Goal: Information Seeking & Learning: Understand process/instructions

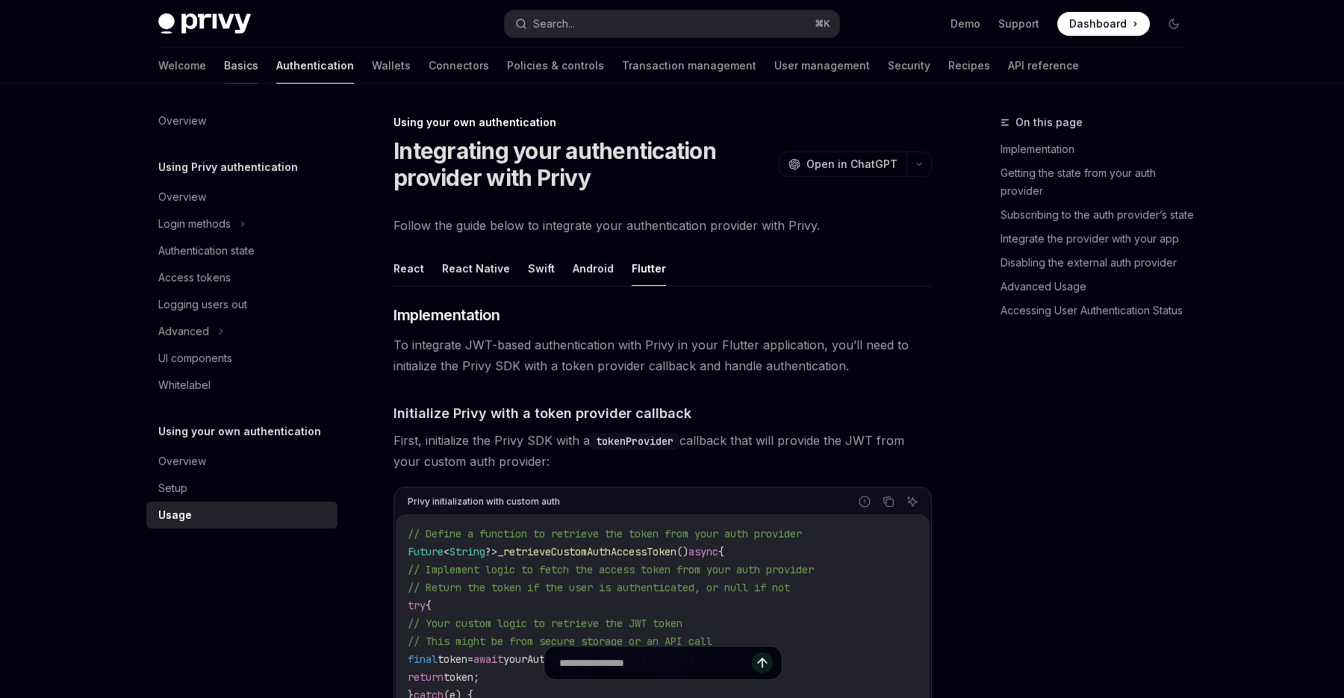
click at [224, 71] on link "Basics" at bounding box center [241, 66] width 34 height 36
type textarea "*"
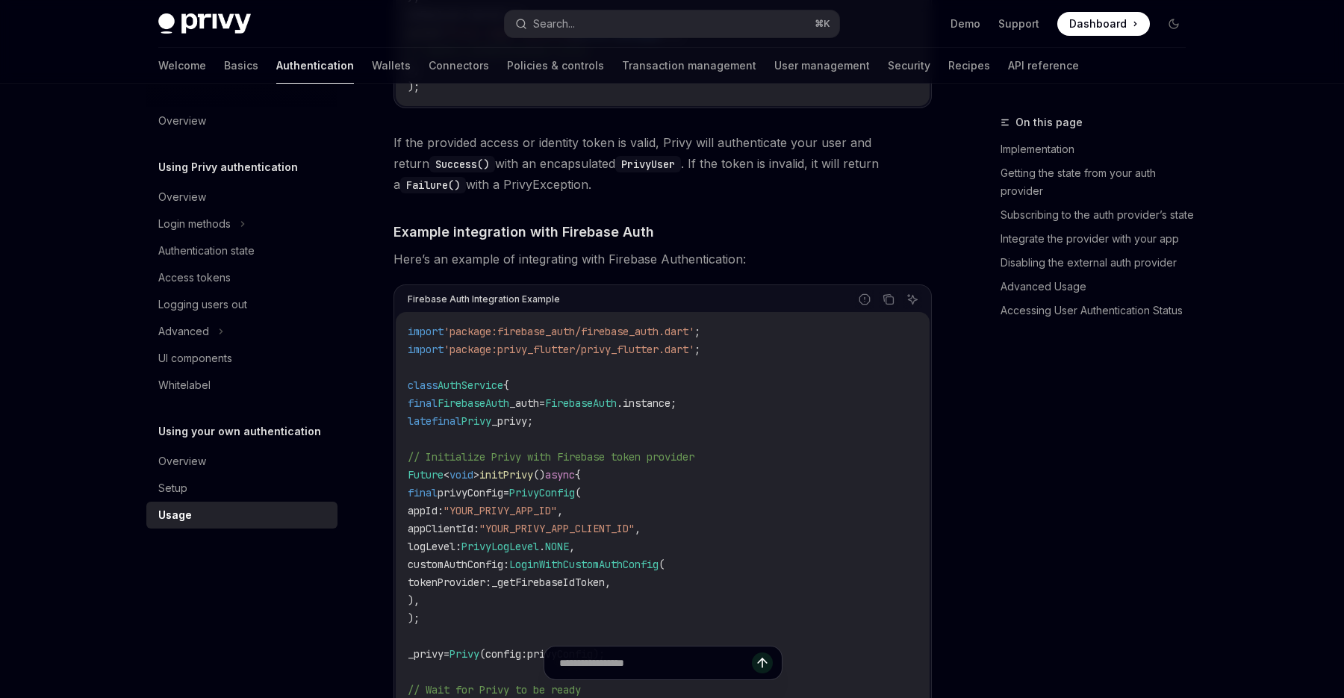
drag, startPoint x: 748, startPoint y: 355, endPoint x: 405, endPoint y: 356, distance: 342.8
copy span "import 'package:privy_flutter/privy_flutter.dart' ;"
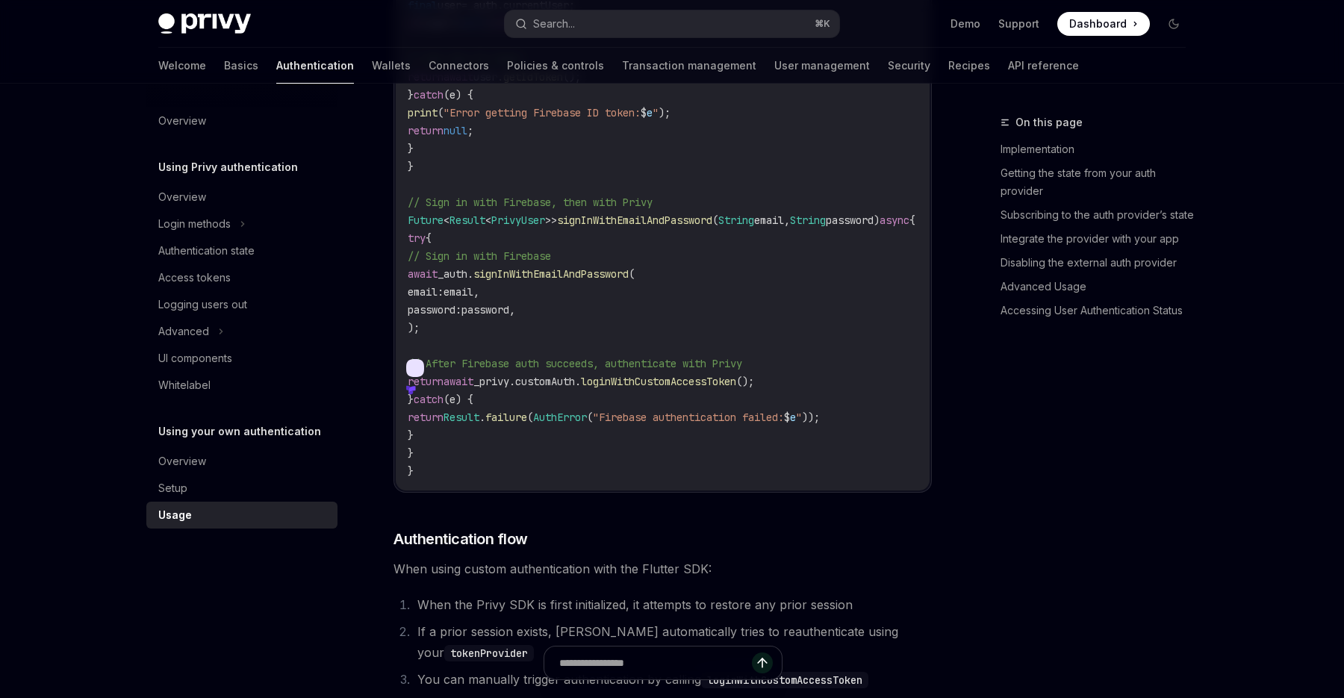
scroll to position [2482, 0]
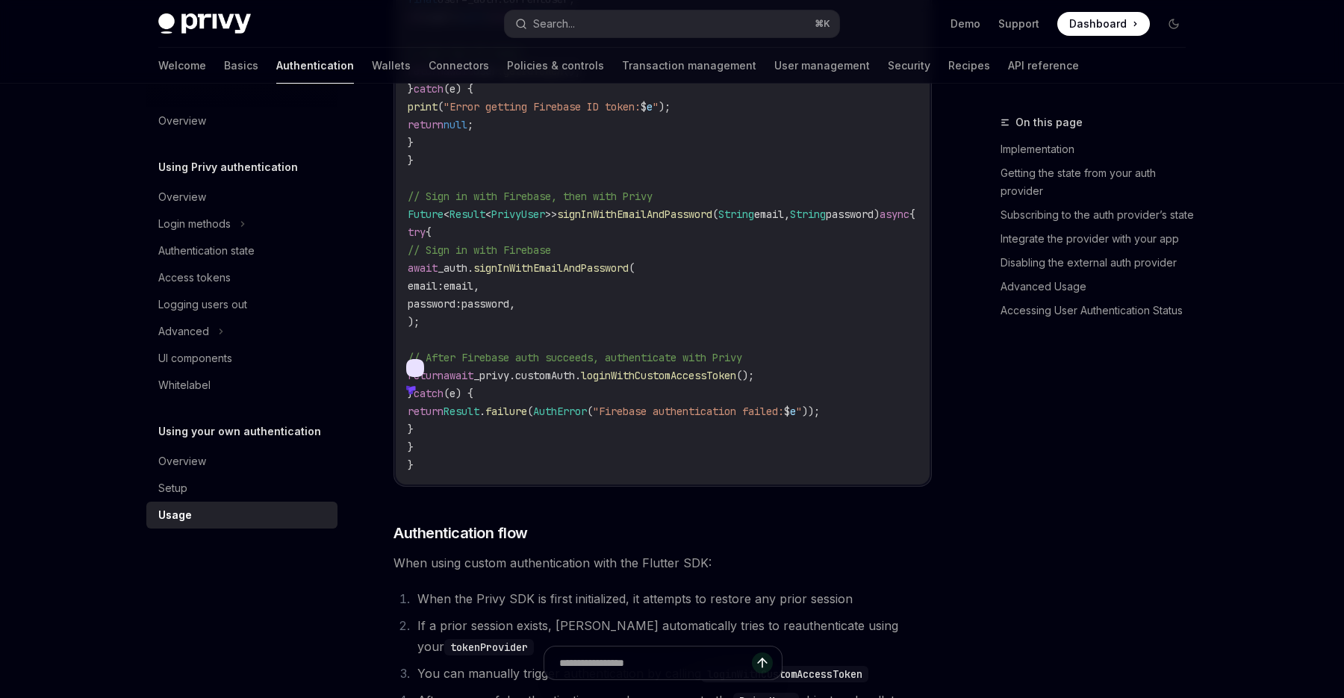
click at [736, 379] on span "loginWithCustomAccessToken" at bounding box center [658, 375] width 155 height 13
copy span "loginWithCustomAccessToken"
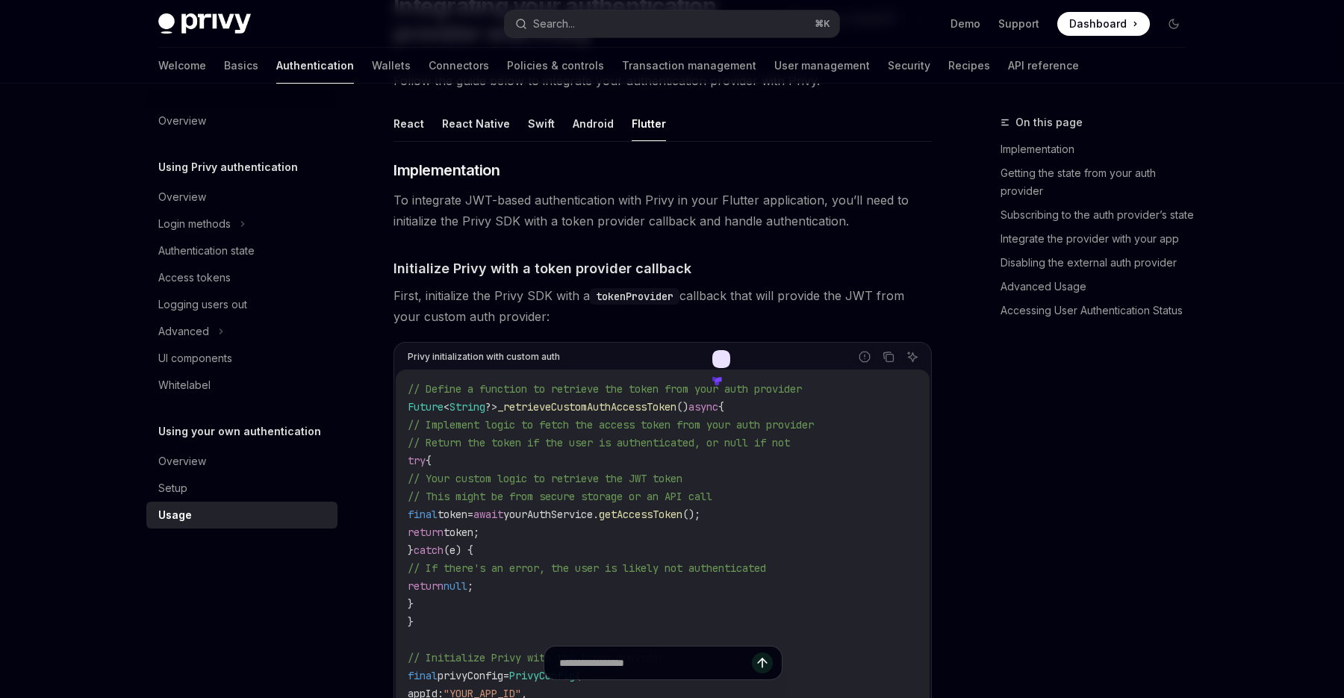
scroll to position [0, 0]
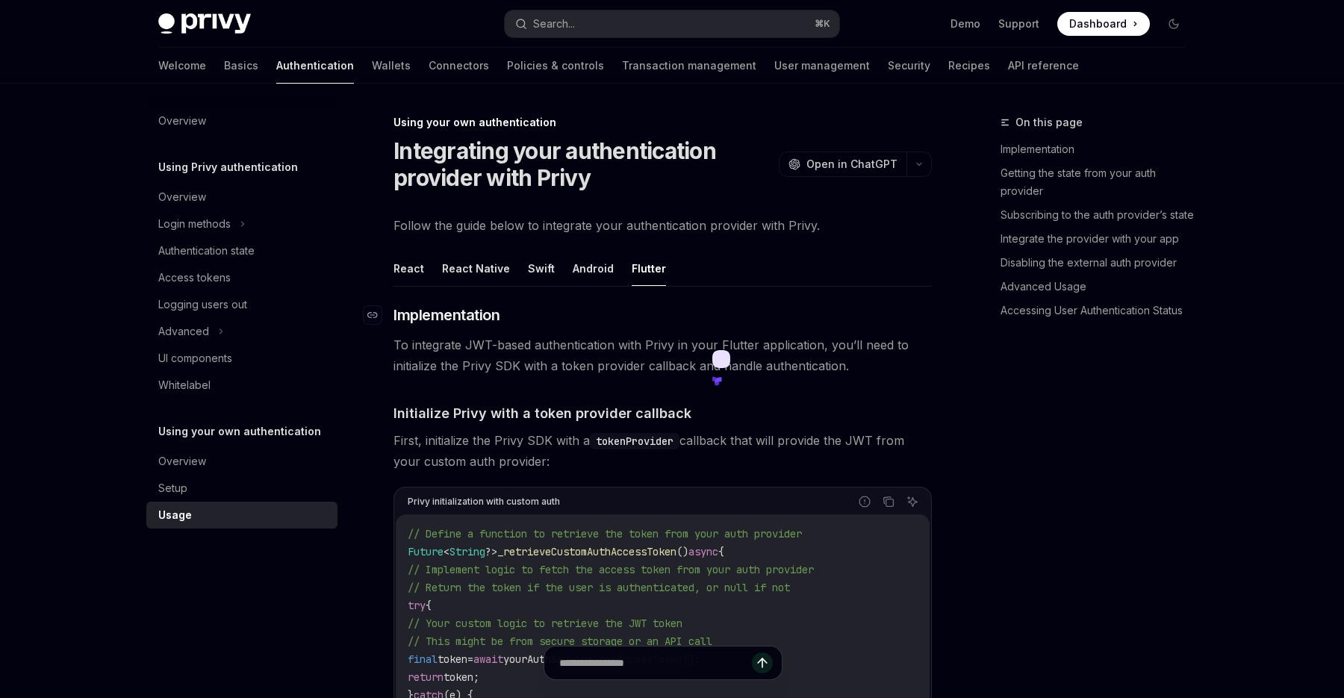
click at [397, 310] on span "Implementation" at bounding box center [447, 315] width 106 height 21
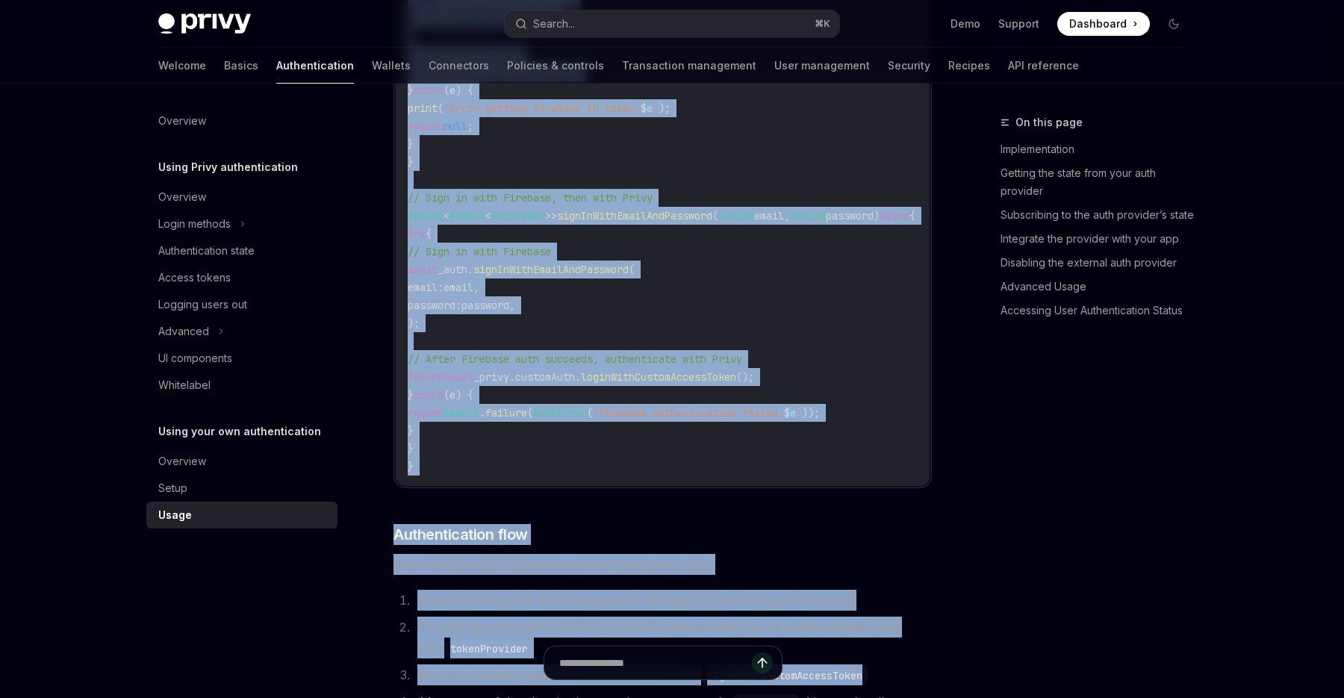
scroll to position [3275, 0]
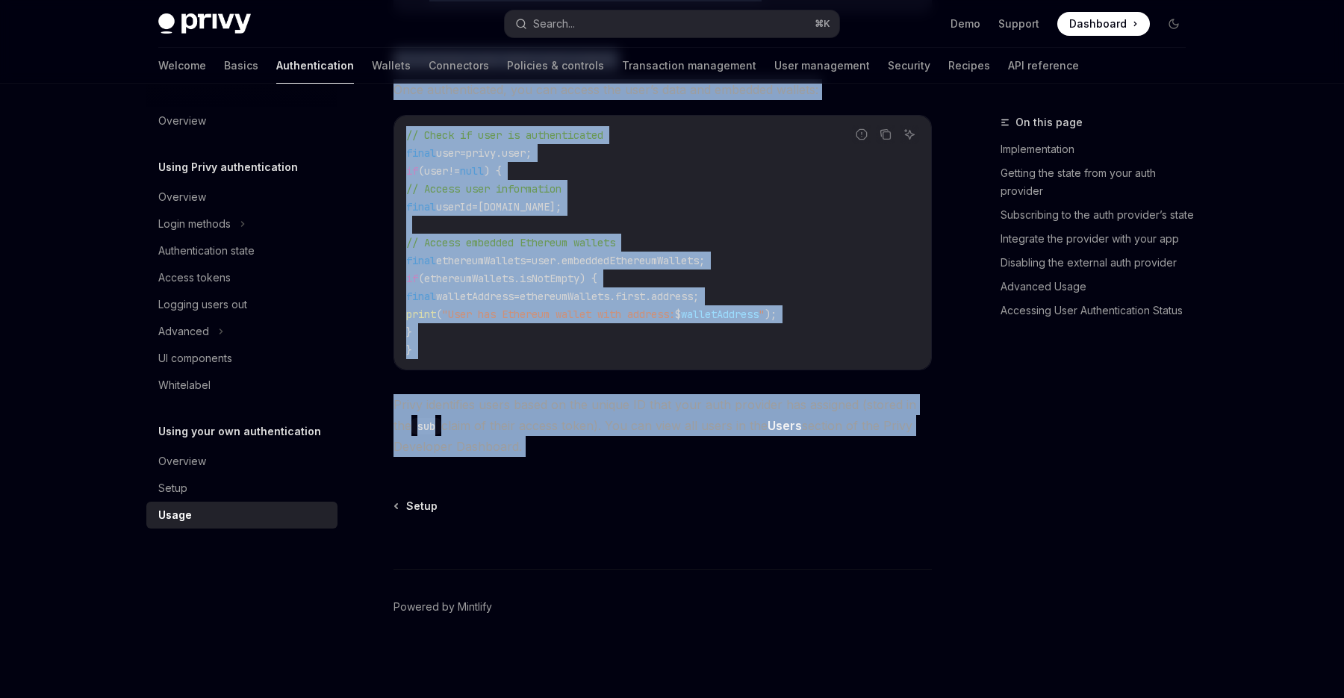
drag, startPoint x: 395, startPoint y: 120, endPoint x: 771, endPoint y: 479, distance: 519.8
copy div "Lorem ipsu dol sitametconsect Adipiscinge sedd eiusmodtempori utlabore etdo Mag…"
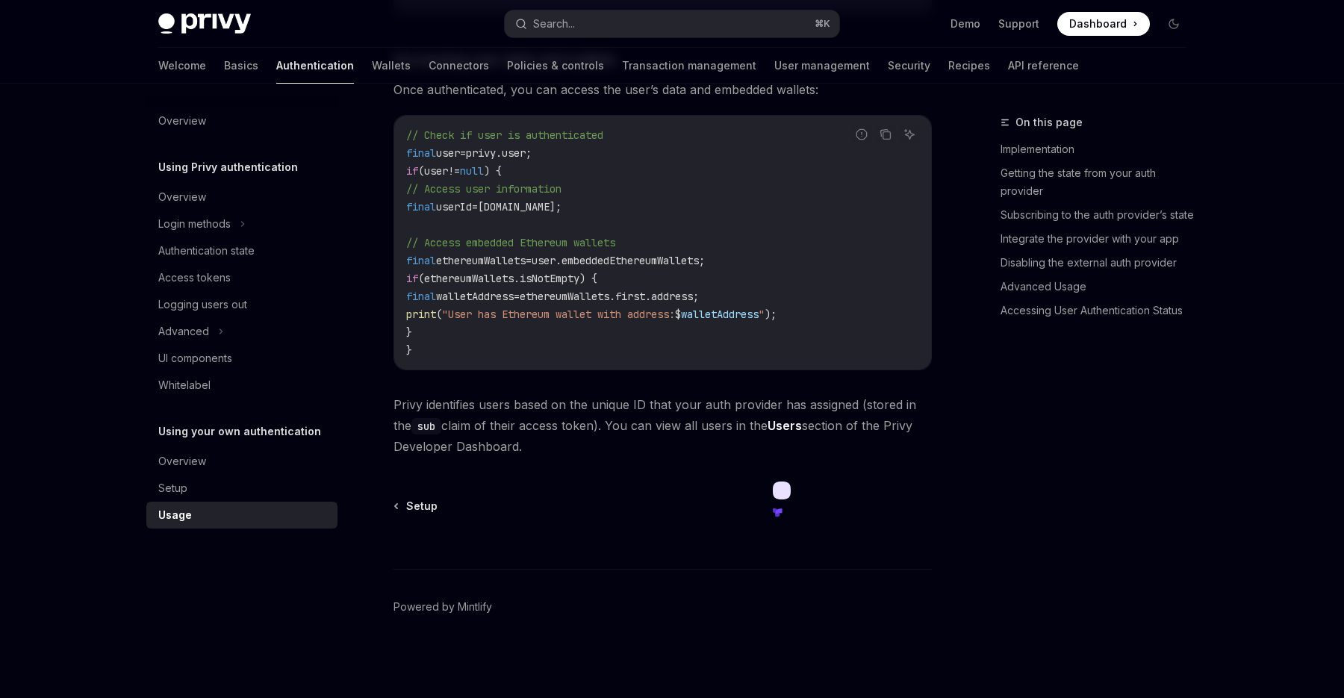
click at [708, 208] on code "// Check if user is authenticated final user = privy.user; if (user != null ) {…" at bounding box center [662, 242] width 513 height 233
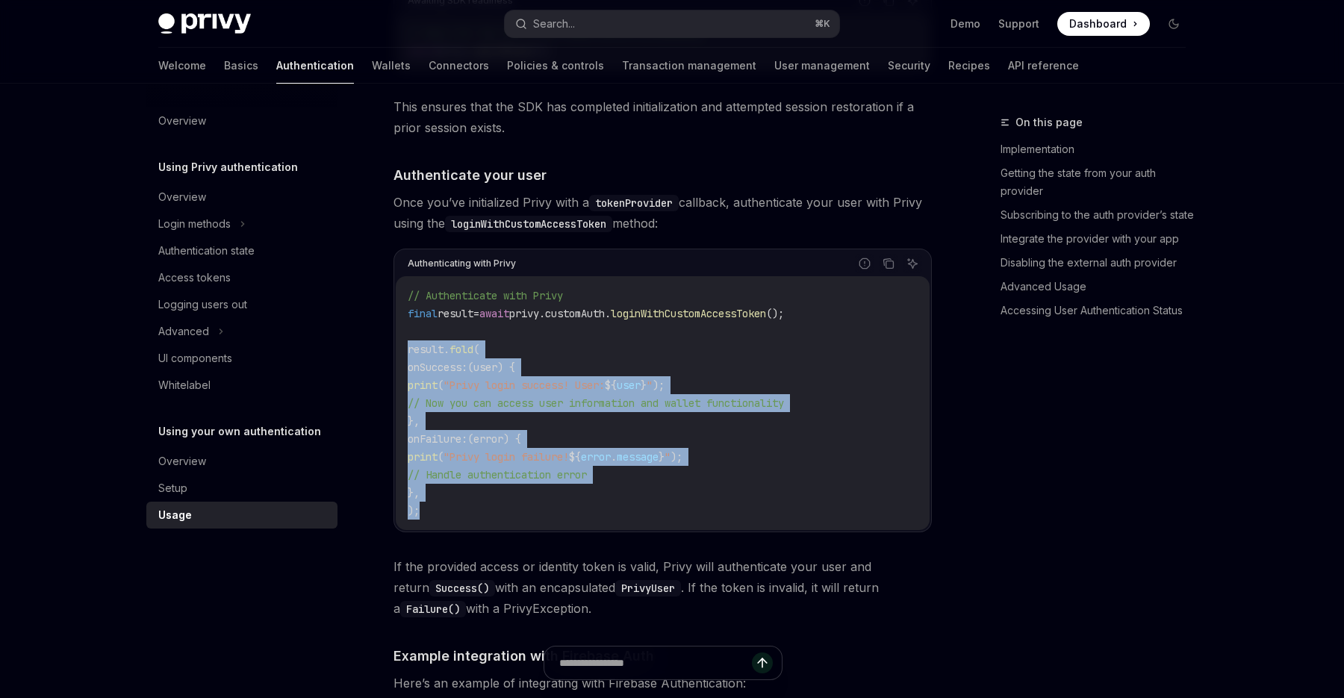
drag, startPoint x: 423, startPoint y: 515, endPoint x: 395, endPoint y: 350, distance: 166.6
click at [395, 350] on div "Authenticating with Privy Report incorrect code Copy Ask AI // Authenticate wit…" at bounding box center [663, 391] width 538 height 284
copy code "result. fold ( onSuccess : (user) { print ( "Privy login success! User: ${ user…"
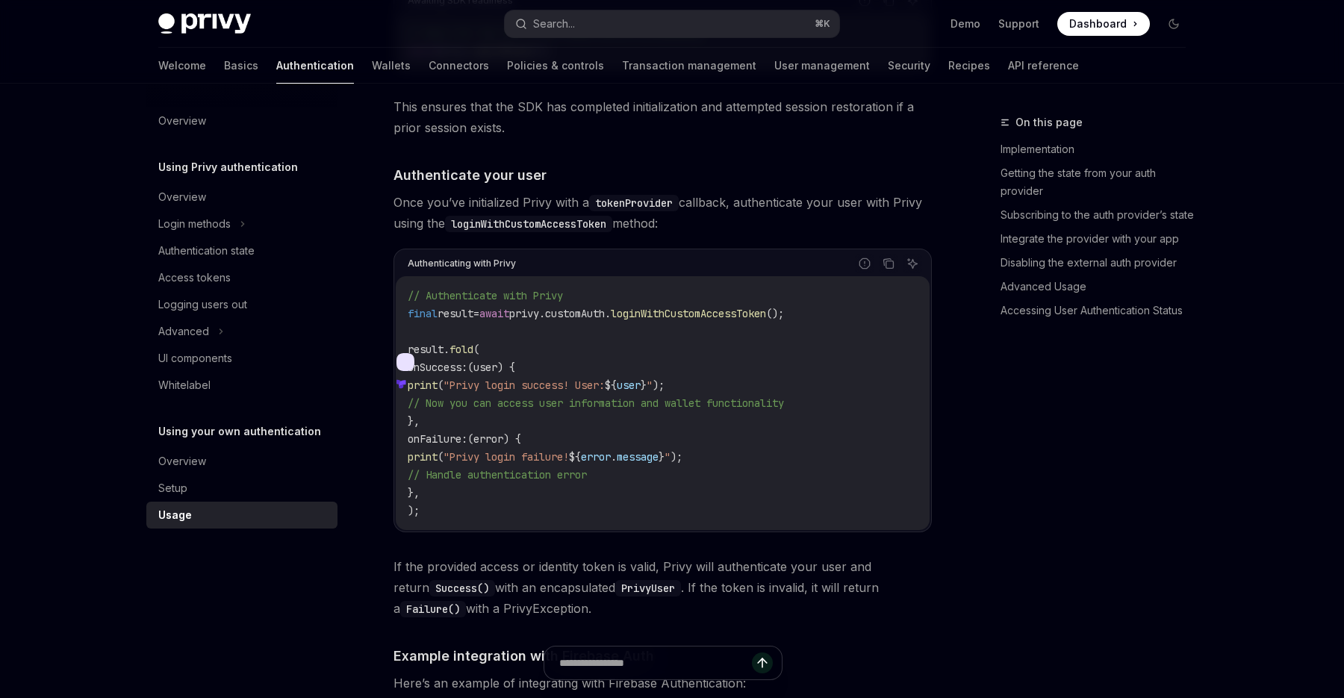
click at [671, 254] on div "Report incorrect code Copy Ask AI" at bounding box center [719, 263] width 406 height 19
click at [698, 314] on span "loginWithCustomAccessToken" at bounding box center [688, 313] width 155 height 13
copy span "loginWithCustomAccessToken"
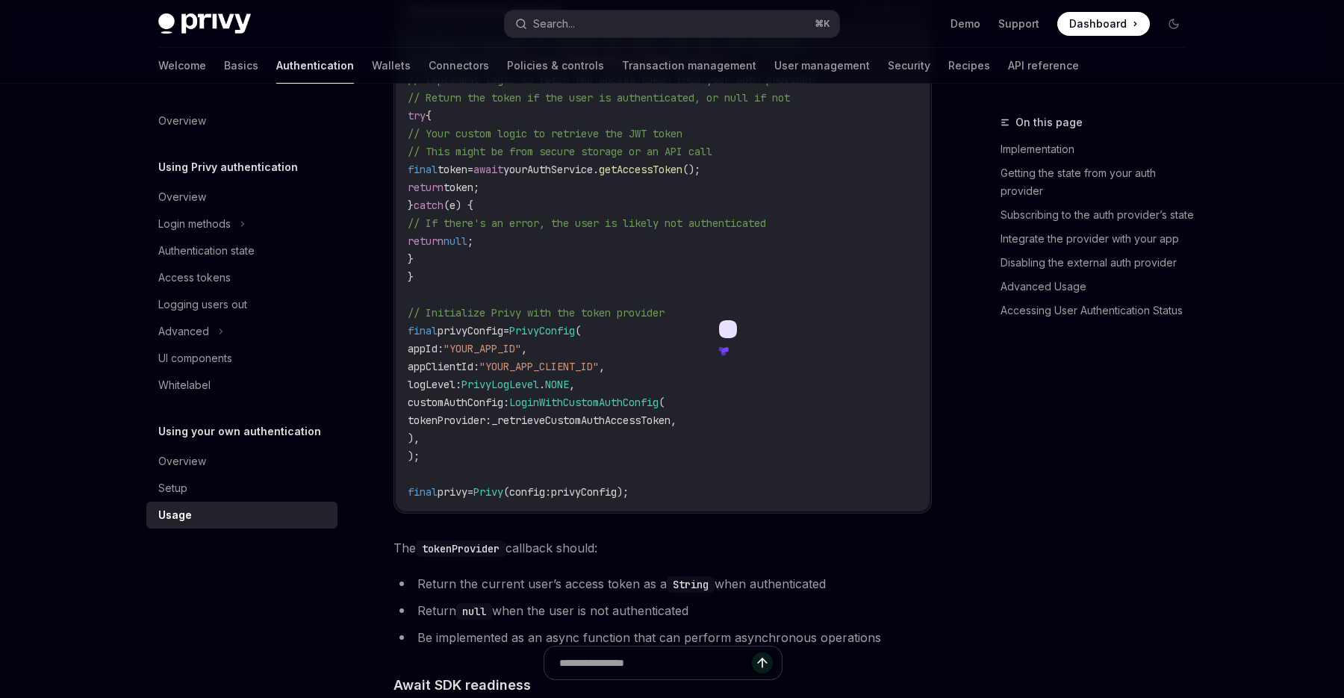
scroll to position [491, 0]
click at [574, 328] on span "PrivyConfig" at bounding box center [542, 329] width 66 height 13
copy span "PrivyConfig"
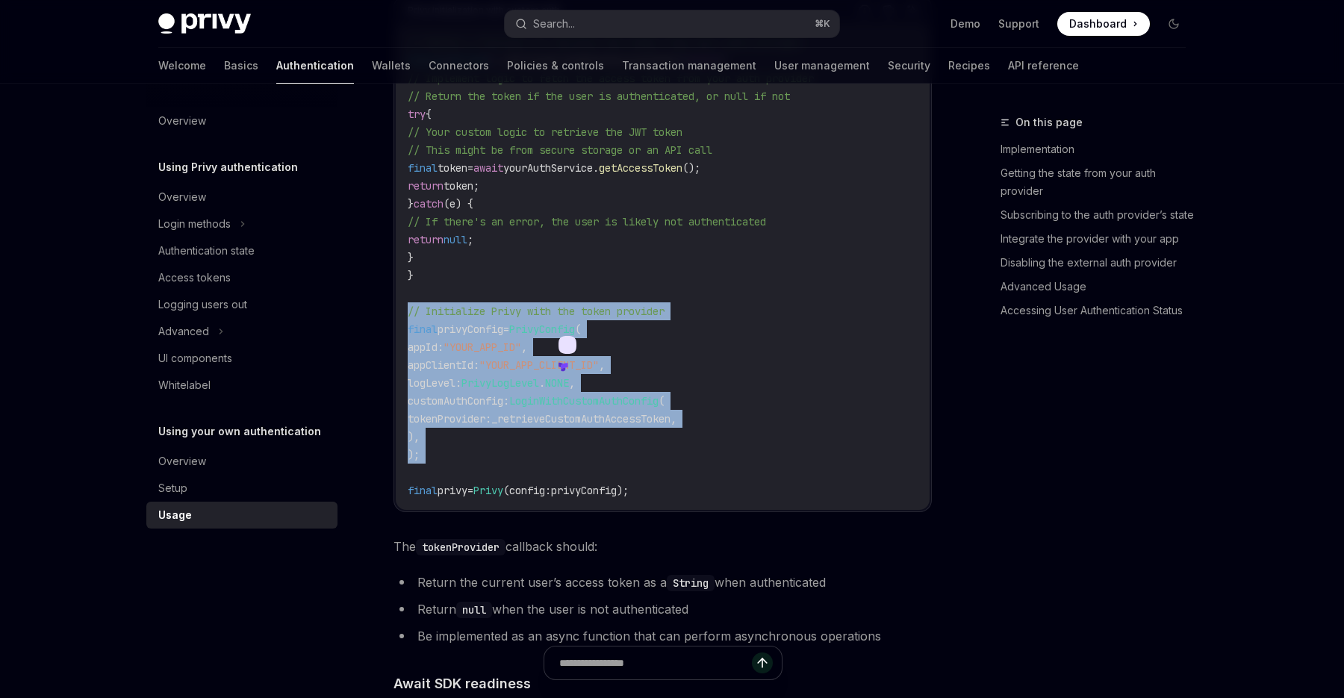
drag, startPoint x: 419, startPoint y: 464, endPoint x: 401, endPoint y: 314, distance: 150.4
click at [401, 314] on div "// Define a function to retrieve the token from your auth provider Future < Str…" at bounding box center [663, 266] width 534 height 487
copy code "// Initialize Privy with the token provider final privyConfig = PrivyConfig ( a…"
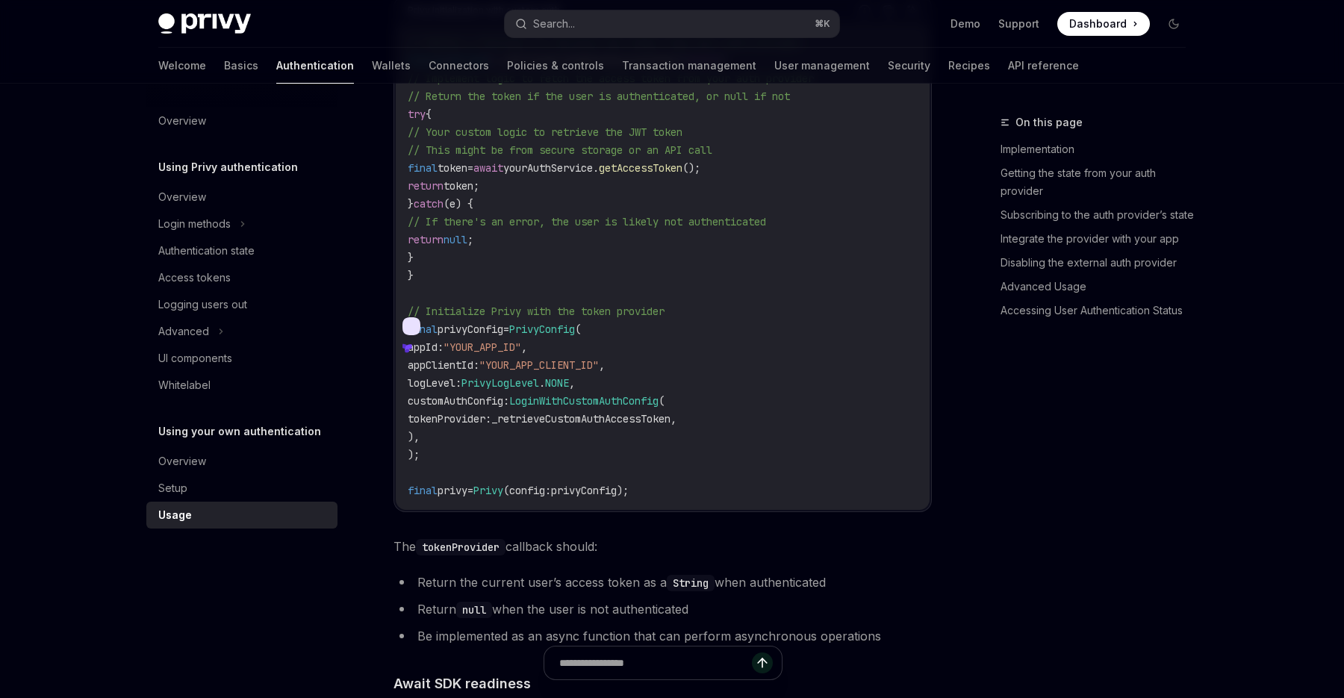
click at [491, 454] on code "// Define a function to retrieve the token from your auth provider Future < Str…" at bounding box center [663, 267] width 510 height 466
drag, startPoint x: 674, startPoint y: 493, endPoint x: 407, endPoint y: 491, distance: 266.6
click at [408, 491] on code "// Define a function to retrieve the token from your auth provider Future < Str…" at bounding box center [663, 267] width 510 height 466
copy span "final privy = Privy (config : privyConfig);"
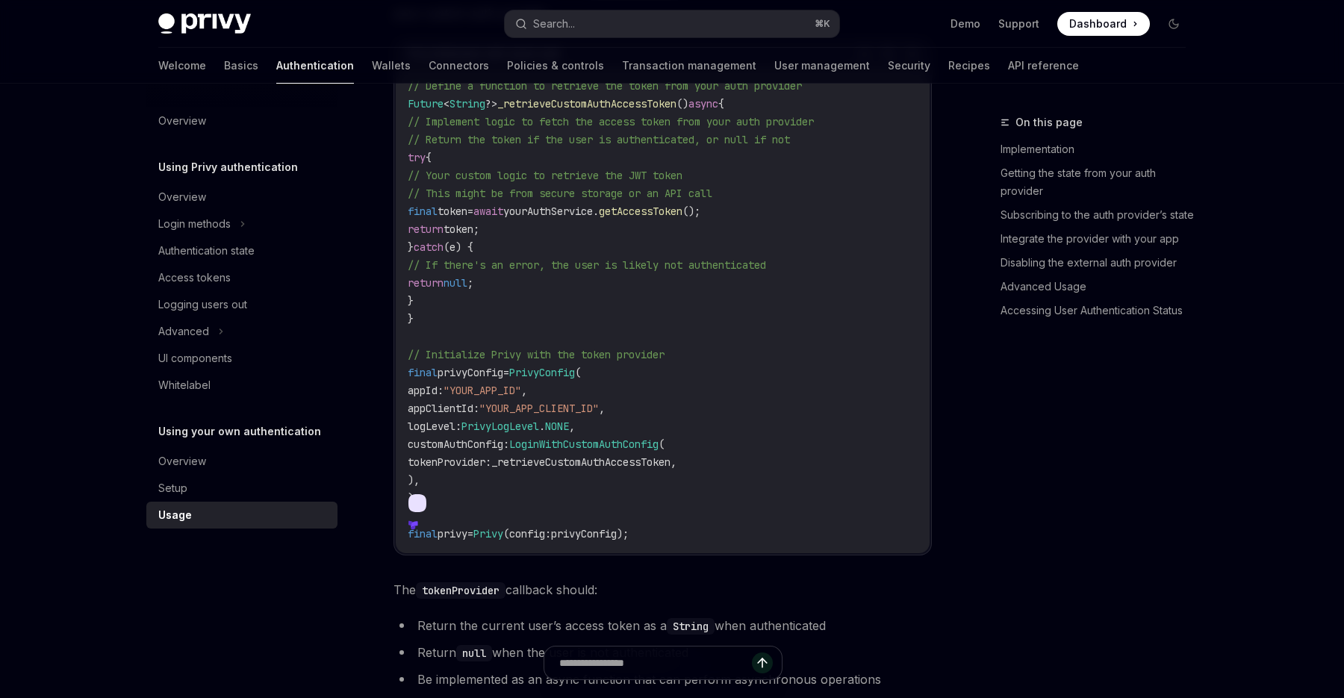
scroll to position [464, 0]
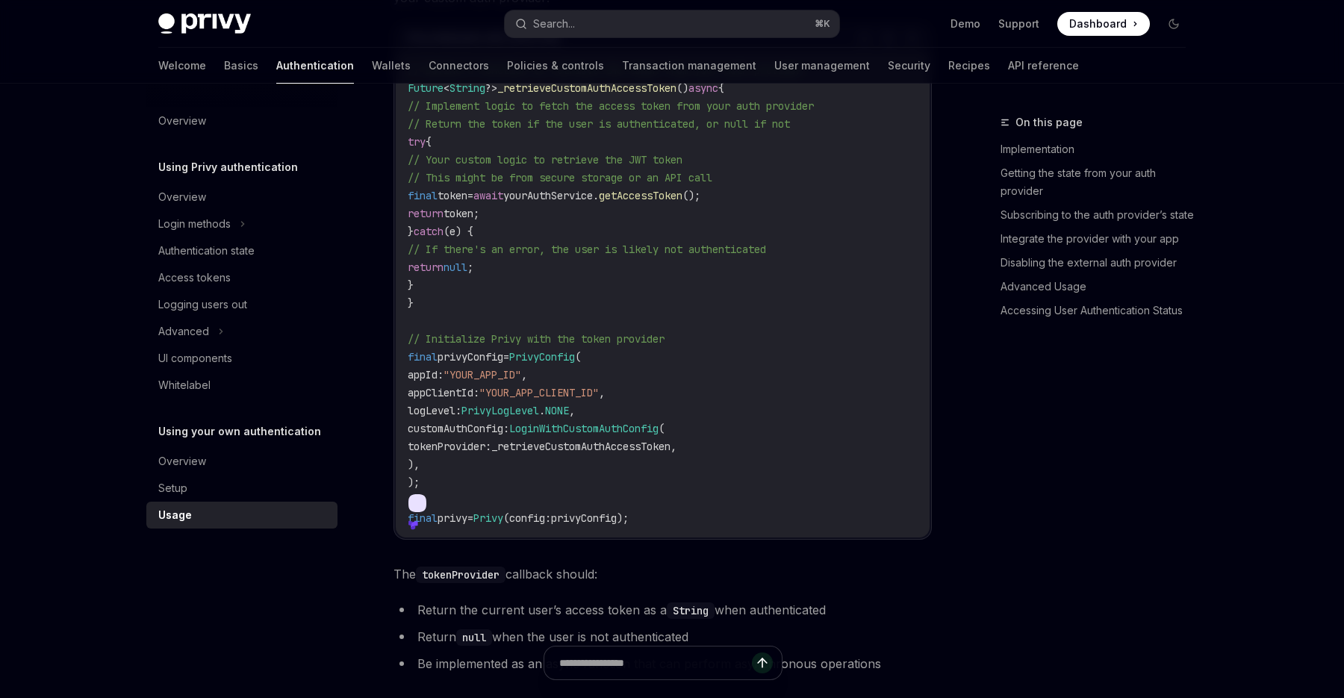
click at [532, 414] on span "PrivyLogLevel" at bounding box center [501, 410] width 78 height 13
click at [503, 518] on span "Privy" at bounding box center [488, 518] width 30 height 13
copy span "Privy"
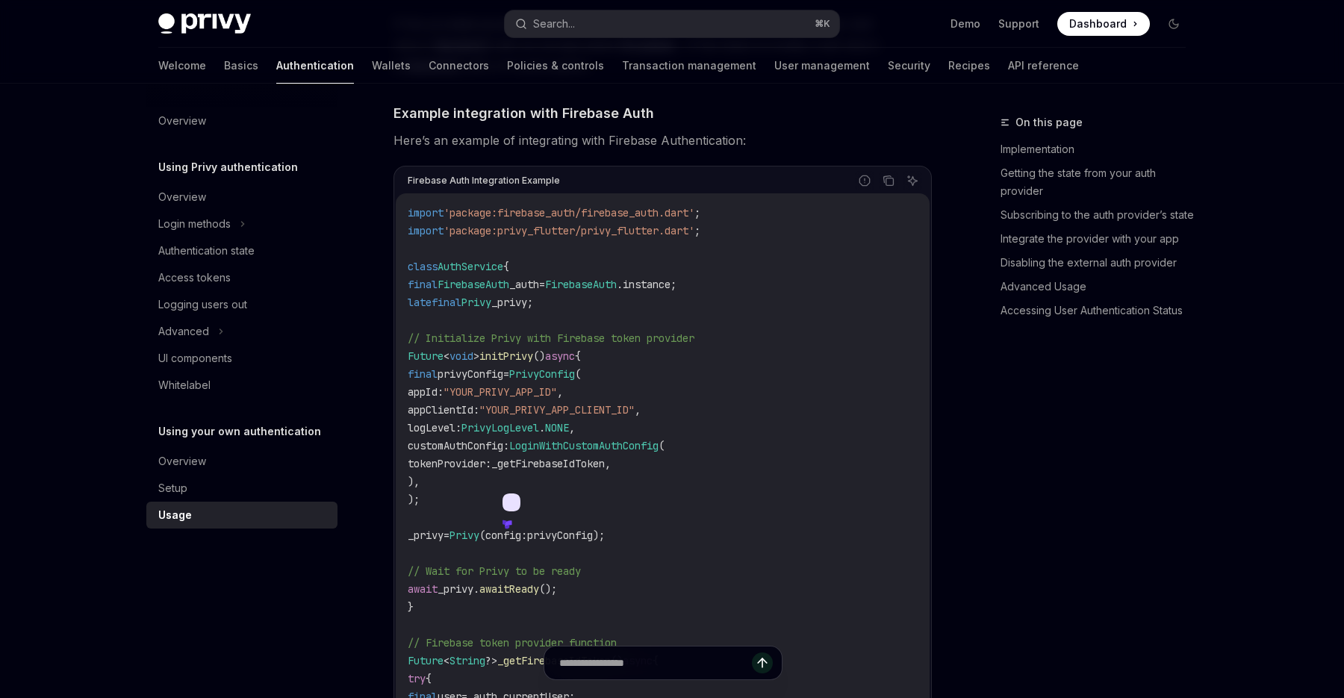
scroll to position [1780, 0]
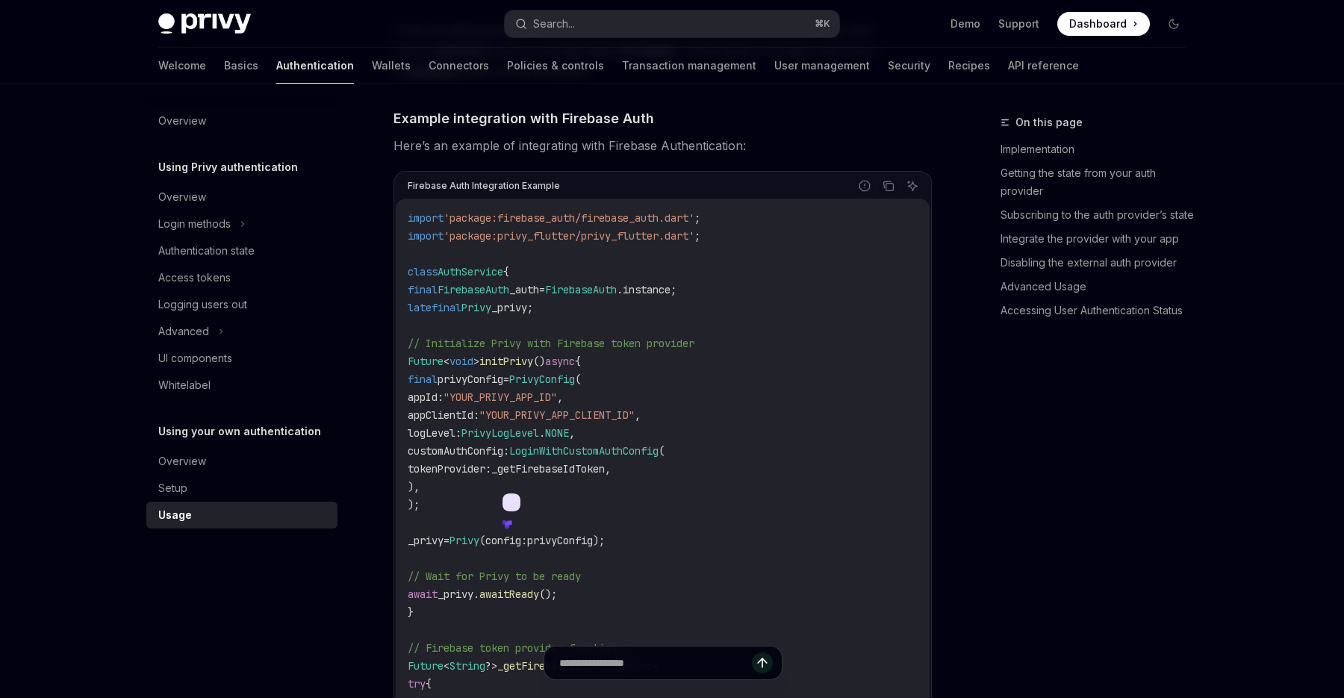
drag, startPoint x: 419, startPoint y: 305, endPoint x: 611, endPoint y: 304, distance: 191.9
click at [612, 305] on code "import 'package:firebase_auth/firebase_auth.dart' ; import 'package:privy_flutt…" at bounding box center [680, 693] width 544 height 968
copy span "late final Privy _privy;"
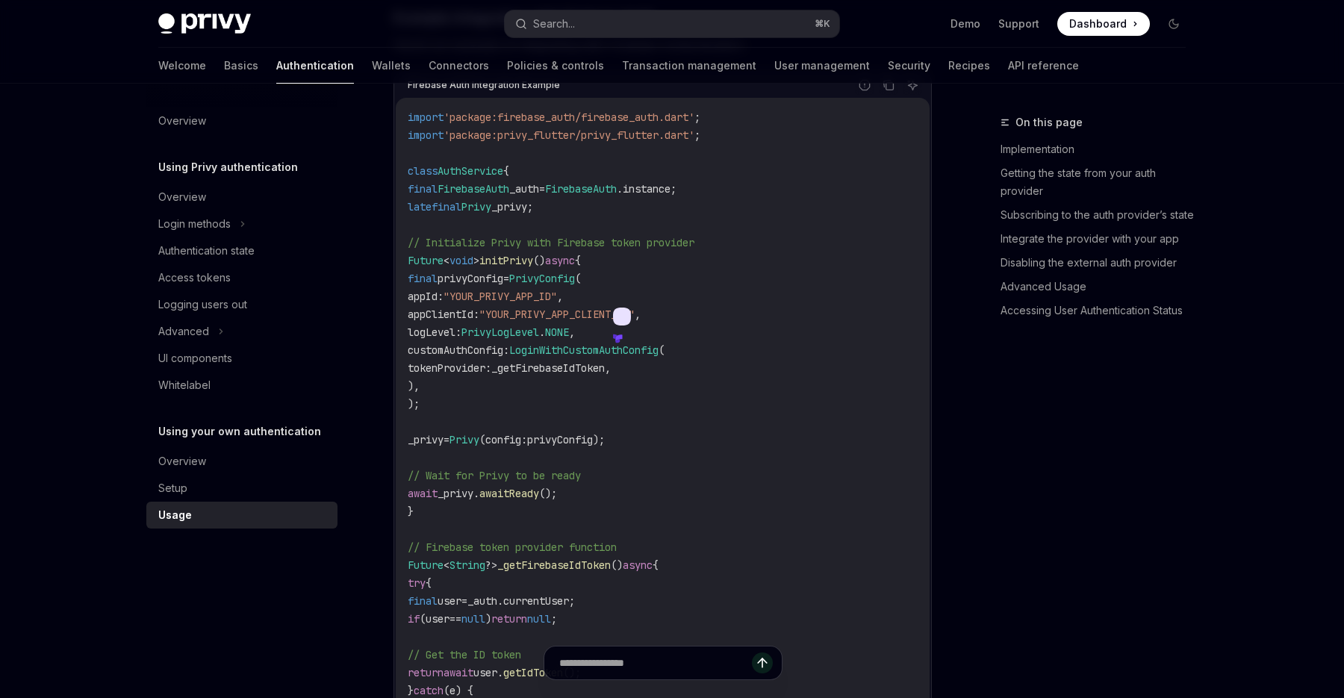
scroll to position [1876, 0]
click at [533, 214] on span "_privy;" at bounding box center [512, 211] width 42 height 13
drag, startPoint x: 592, startPoint y: 214, endPoint x: 400, endPoint y: 197, distance: 193.4
click at [400, 197] on div "import 'package:firebase_auth/firebase_auth.dart' ; import 'package:privy_flutt…" at bounding box center [663, 596] width 534 height 989
click at [618, 223] on code "import 'package:firebase_auth/firebase_auth.dart' ; import 'package:privy_flutt…" at bounding box center [680, 597] width 544 height 968
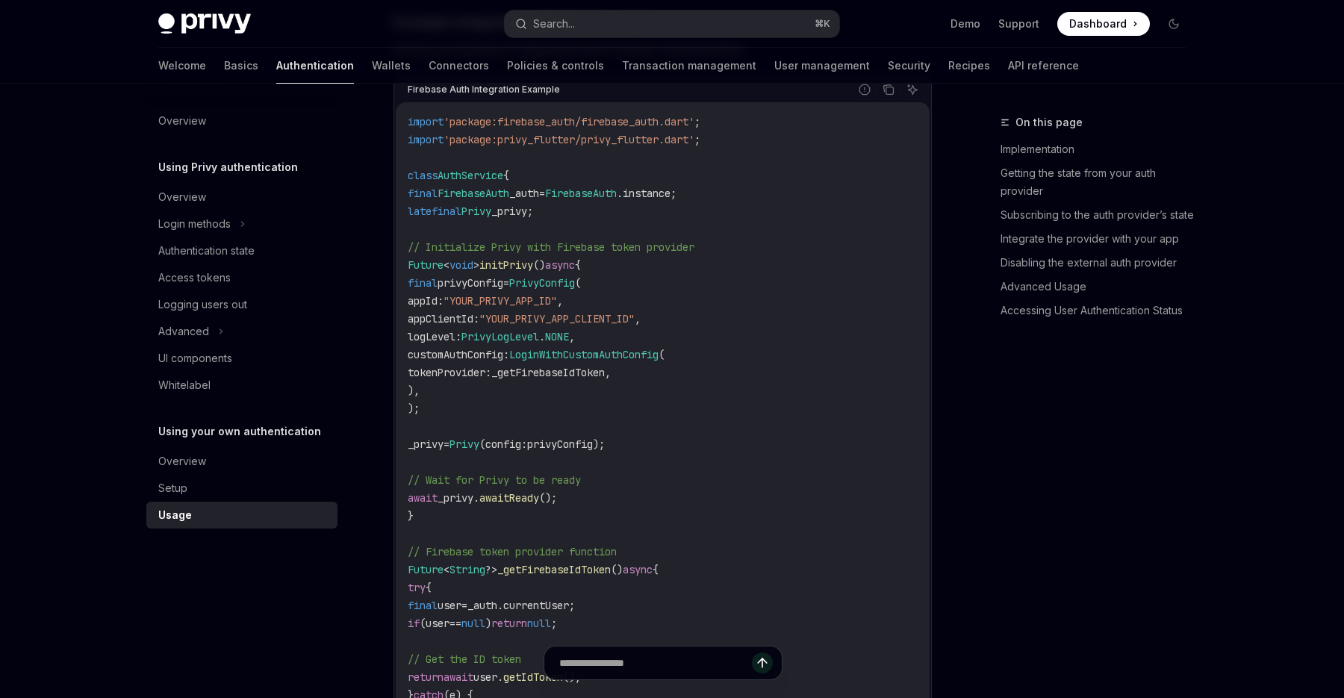
drag, startPoint x: 621, startPoint y: 212, endPoint x: 414, endPoint y: 212, distance: 207.6
click at [414, 212] on code "import 'package:firebase_auth/firebase_auth.dart' ; import 'package:privy_flutt…" at bounding box center [680, 597] width 544 height 968
click at [438, 304] on span "appId" at bounding box center [423, 300] width 30 height 13
drag, startPoint x: 420, startPoint y: 265, endPoint x: 451, endPoint y: 515, distance: 252.0
click at [451, 515] on code "import 'package:firebase_auth/firebase_auth.dart' ; import 'package:privy_flutt…" at bounding box center [680, 597] width 544 height 968
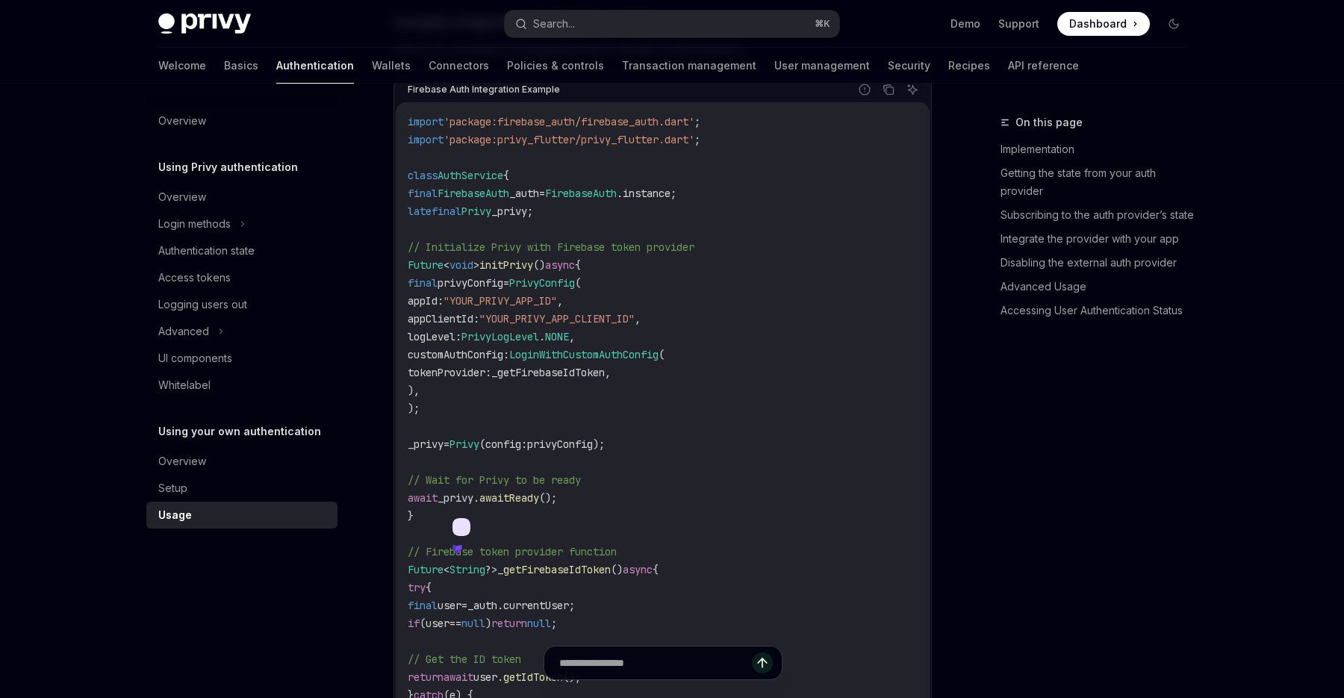
click at [431, 509] on code "import 'package:firebase_auth/firebase_auth.dart' ; import 'package:privy_flutt…" at bounding box center [680, 597] width 544 height 968
drag, startPoint x: 438, startPoint y: 512, endPoint x: 408, endPoint y: 248, distance: 265.4
click at [408, 248] on code "import 'package:firebase_auth/firebase_auth.dart' ; import 'package:privy_flutt…" at bounding box center [680, 597] width 544 height 968
click at [667, 429] on code "import 'package:firebase_auth/firebase_auth.dart' ; import 'package:privy_flutt…" at bounding box center [680, 597] width 544 height 968
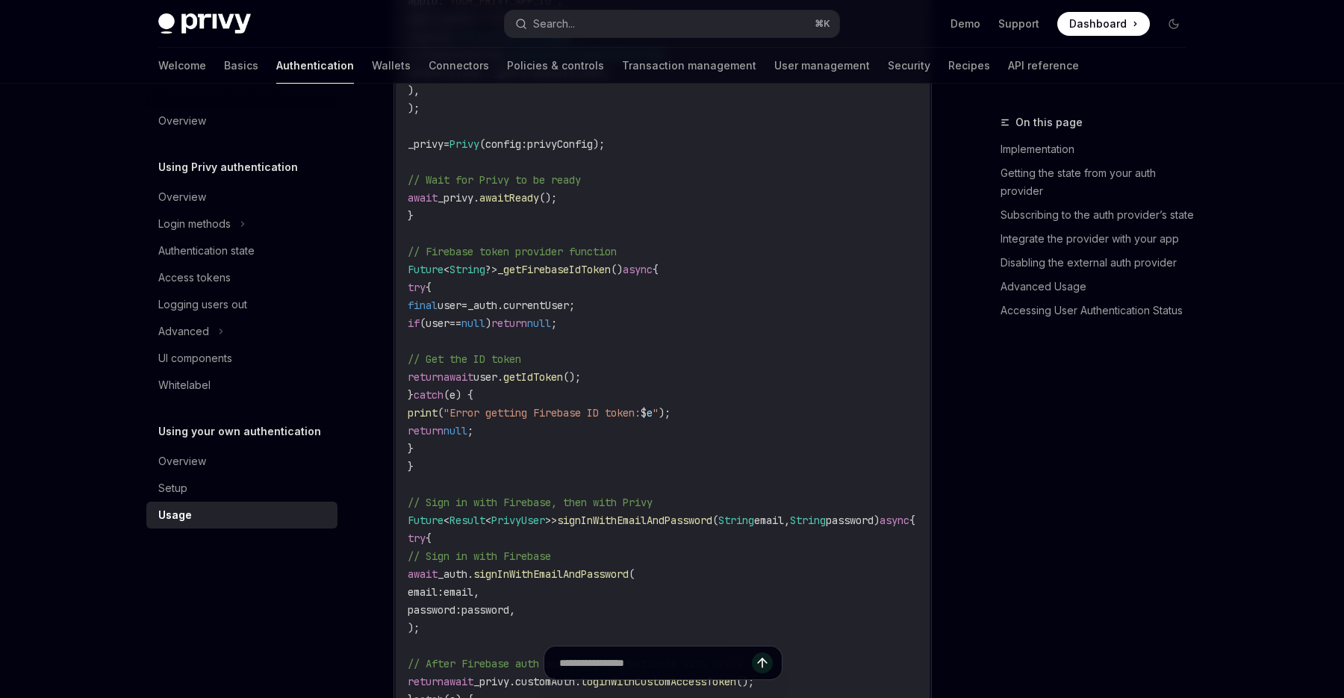
scroll to position [2186, 0]
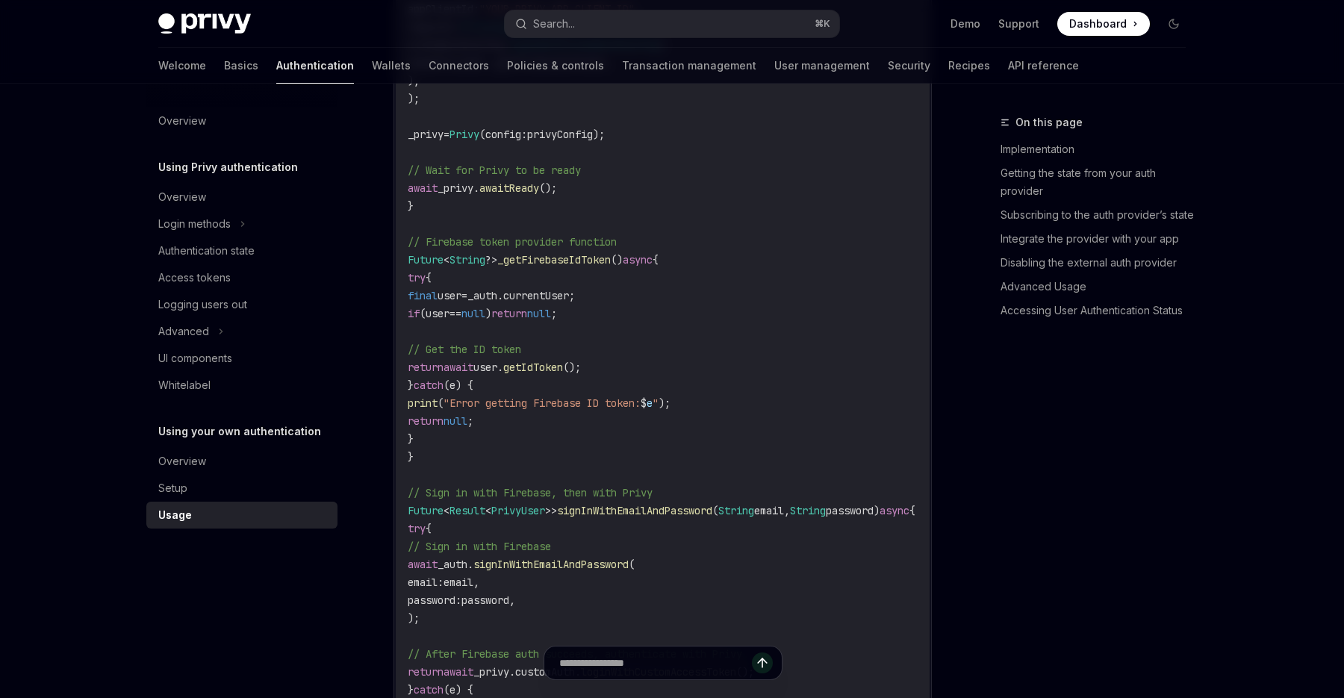
drag, startPoint x: 432, startPoint y: 276, endPoint x: 459, endPoint y: 429, distance: 155.3
click at [459, 429] on code "import 'package:firebase_auth/firebase_auth.dart' ; import 'package:privy_flutt…" at bounding box center [680, 287] width 544 height 968
click at [443, 441] on code "import 'package:firebase_auth/firebase_auth.dart' ; import 'package:privy_flutt…" at bounding box center [680, 287] width 544 height 968
click at [588, 491] on span "// Sign in with Firebase, then with Privy" at bounding box center [530, 492] width 245 height 13
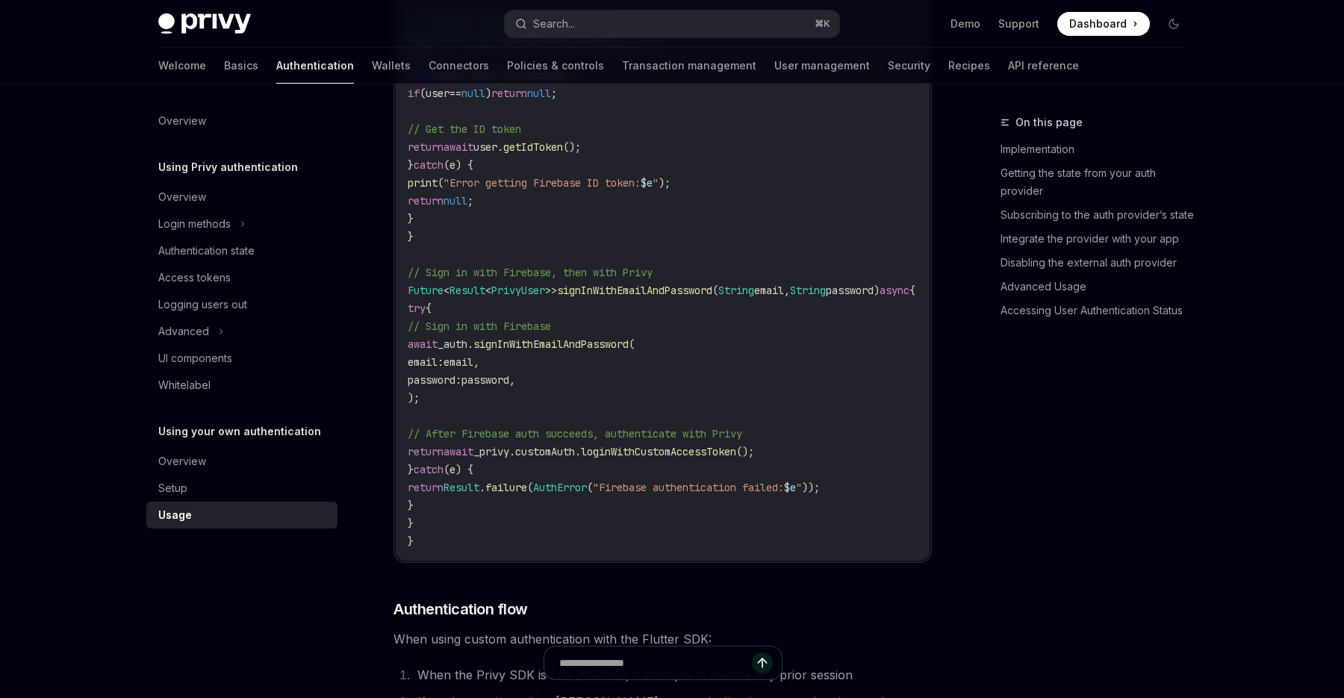
scroll to position [2409, 0]
drag, startPoint x: 442, startPoint y: 450, endPoint x: 835, endPoint y: 453, distance: 392.8
click at [835, 453] on code "import 'package:firebase_auth/firebase_auth.dart' ; import 'package:privy_flutt…" at bounding box center [680, 64] width 544 height 968
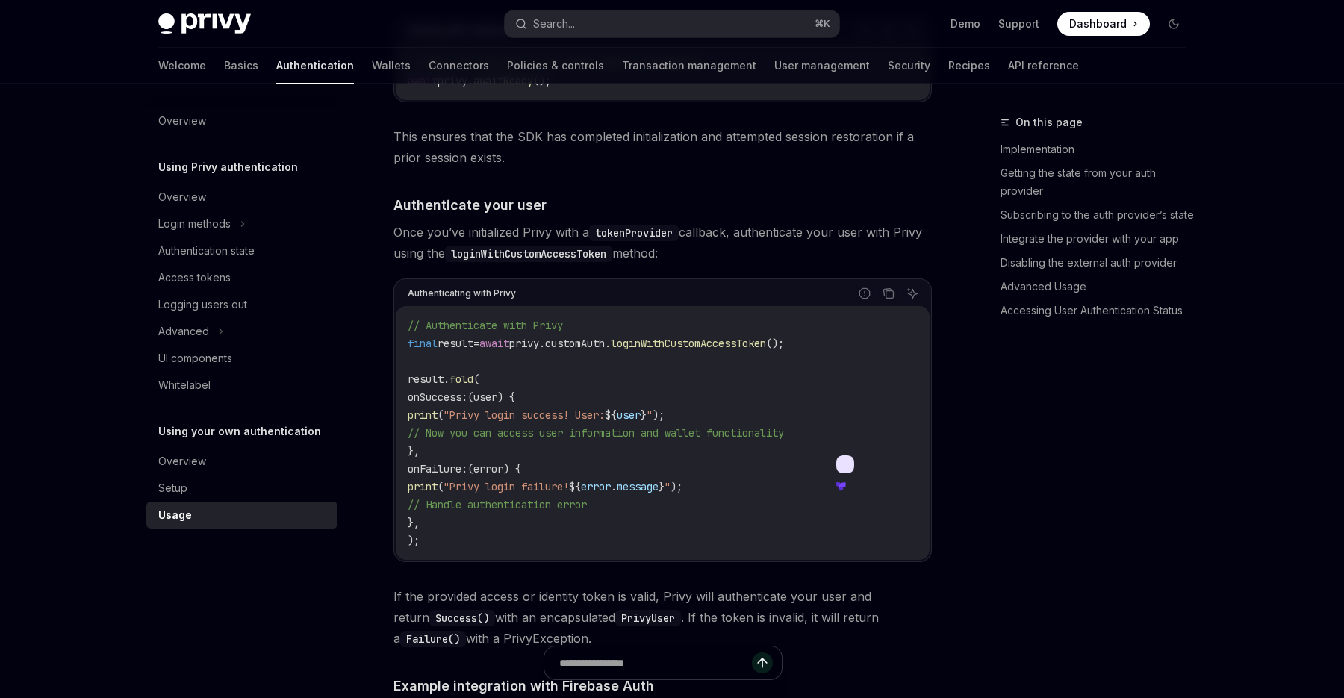
scroll to position [1206, 0]
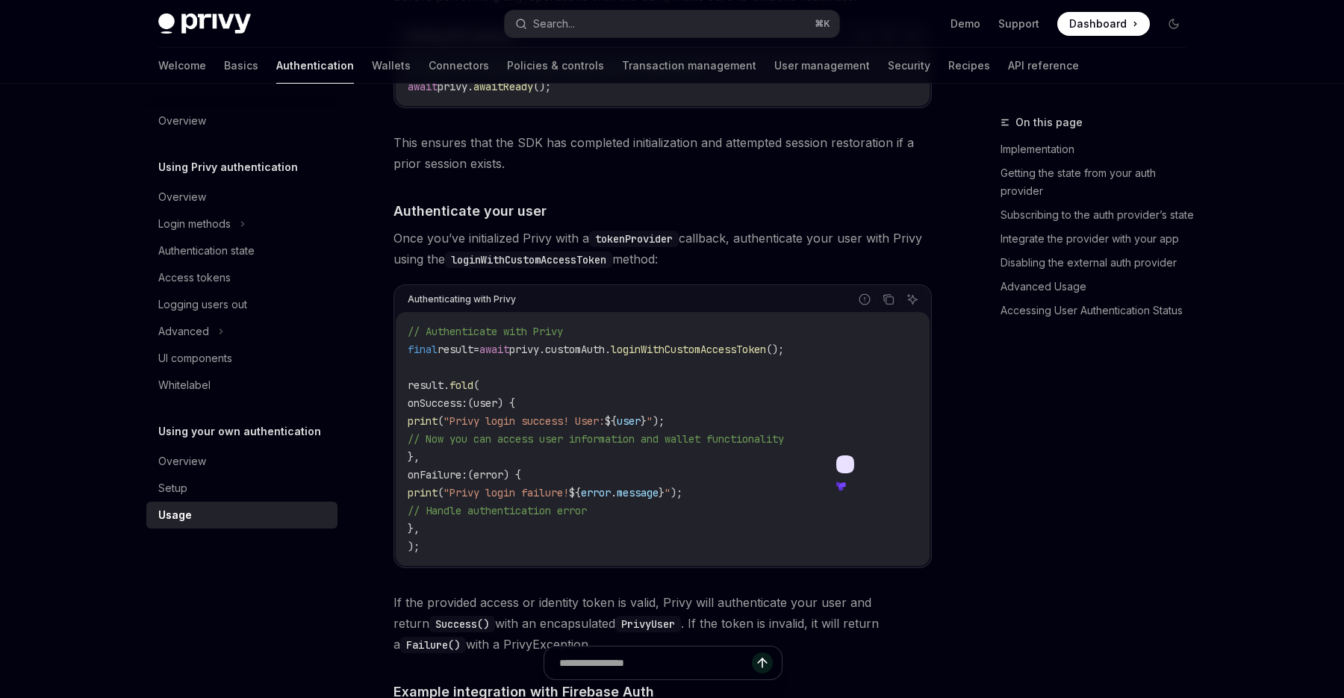
click at [683, 339] on code "// Authenticate with Privy final result = await privy.customAuth. loginWithCust…" at bounding box center [663, 439] width 510 height 233
click at [681, 351] on span "loginWithCustomAccessToken" at bounding box center [688, 349] width 155 height 13
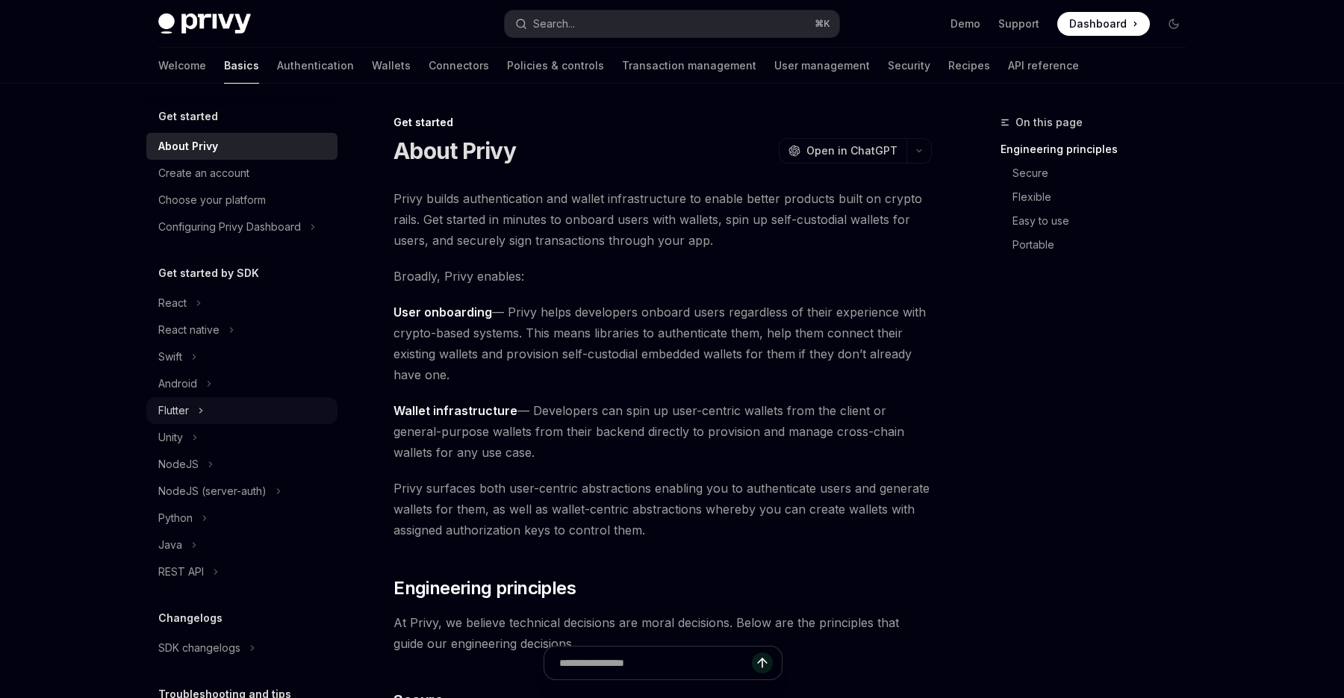
click at [198, 410] on button "Flutter" at bounding box center [241, 410] width 191 height 27
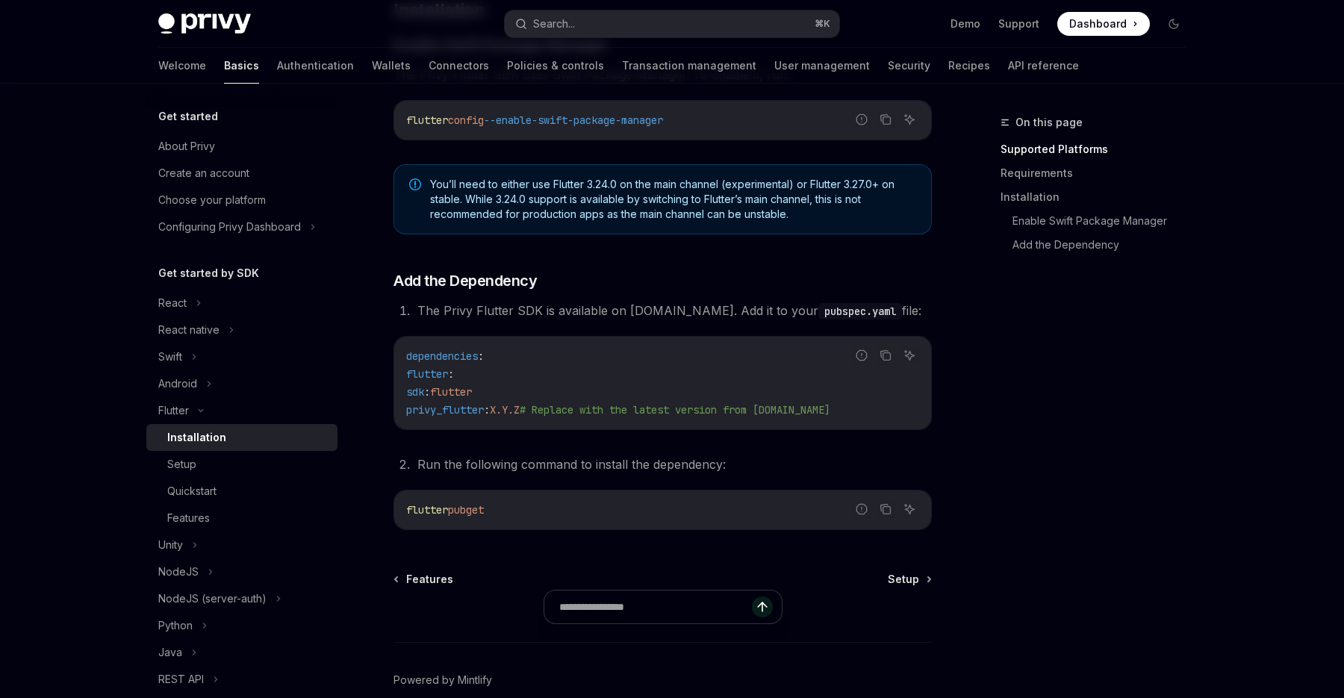
scroll to position [575, 0]
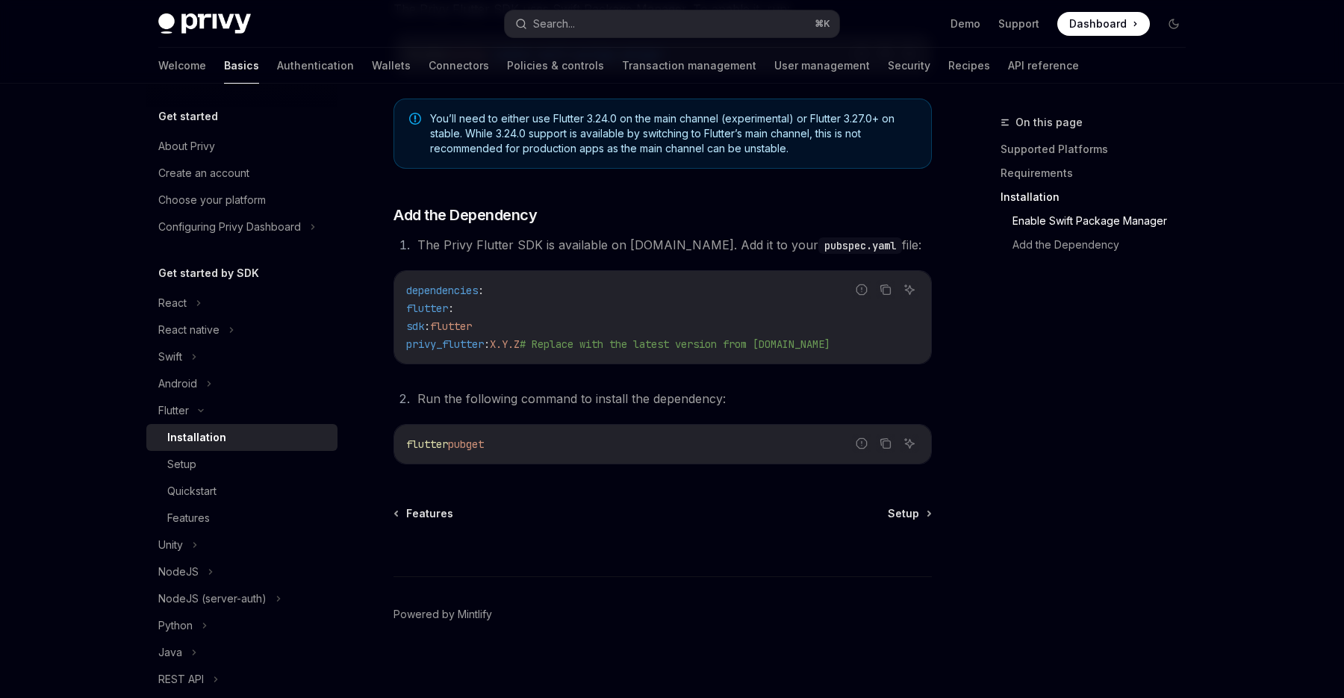
click at [463, 344] on span "privy_flutter" at bounding box center [445, 344] width 78 height 13
copy span "privy_flutter"
type textarea "*"
